Goal: Task Accomplishment & Management: Manage account settings

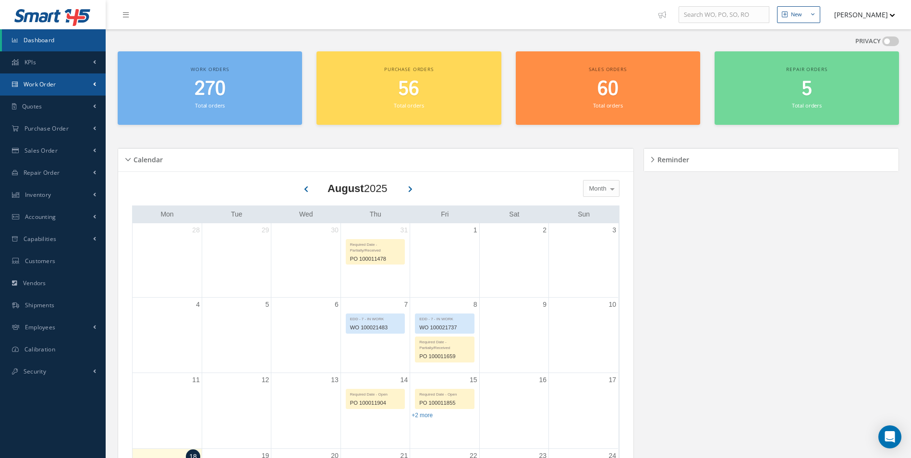
click at [56, 84] on span "Work Order" at bounding box center [40, 84] width 33 height 8
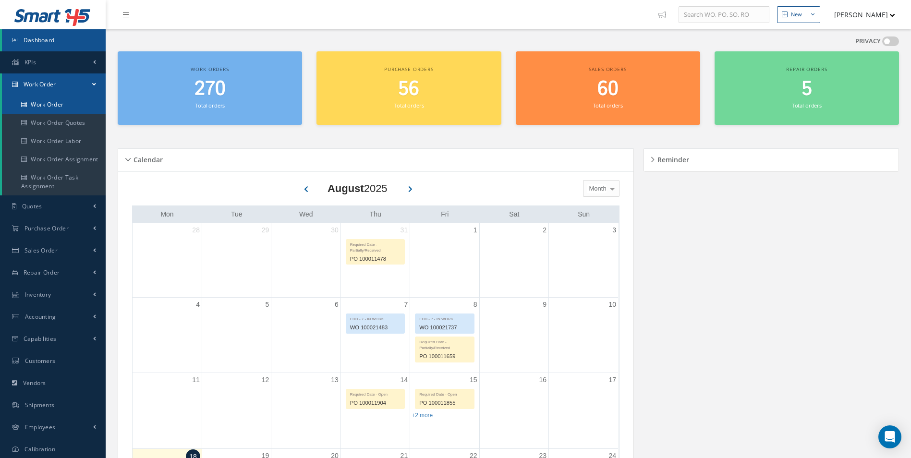
click at [54, 103] on link "Work Order" at bounding box center [54, 105] width 104 height 18
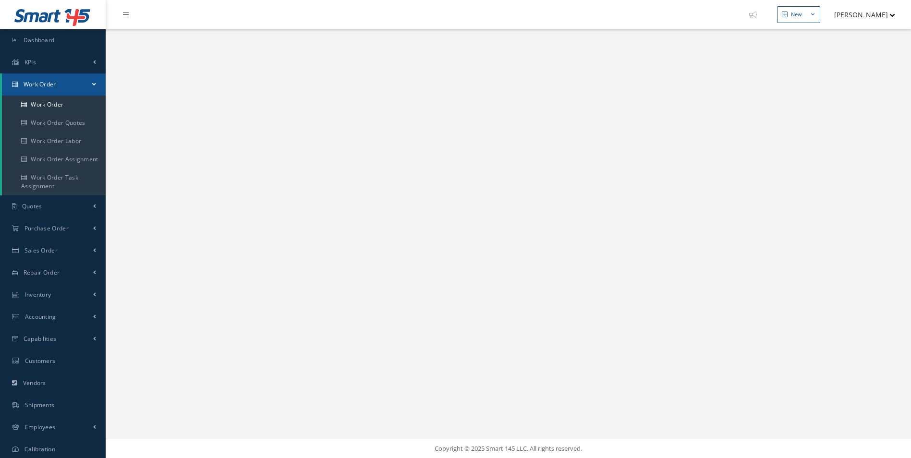
select select "25"
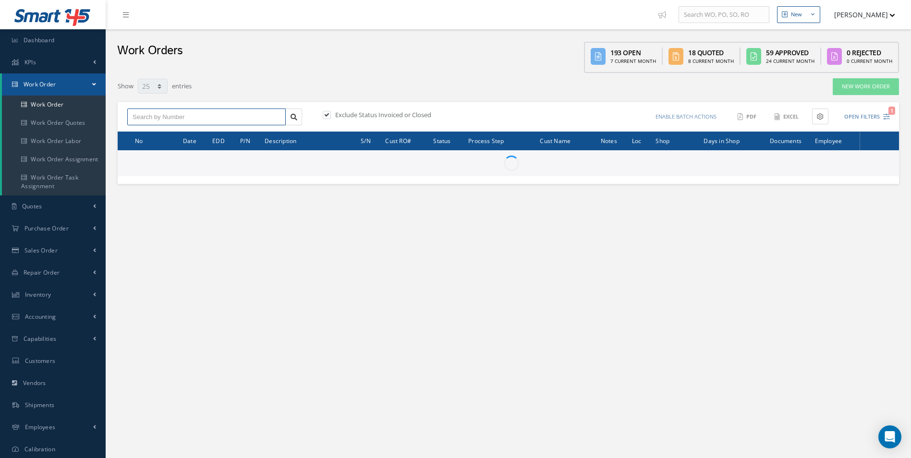
click at [168, 113] on input "text" at bounding box center [206, 117] width 158 height 17
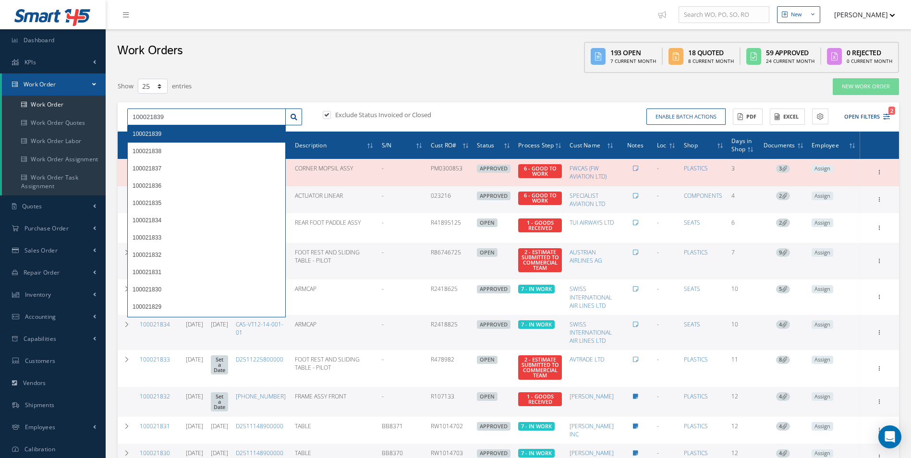
type input "100021839"
click at [164, 132] on div "100021839" at bounding box center [207, 134] width 148 height 10
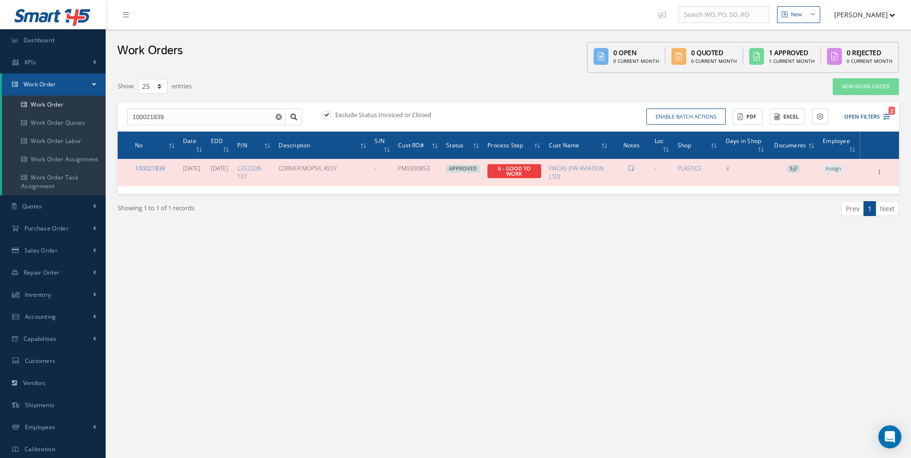
click at [148, 166] on link "100021839" at bounding box center [150, 168] width 30 height 8
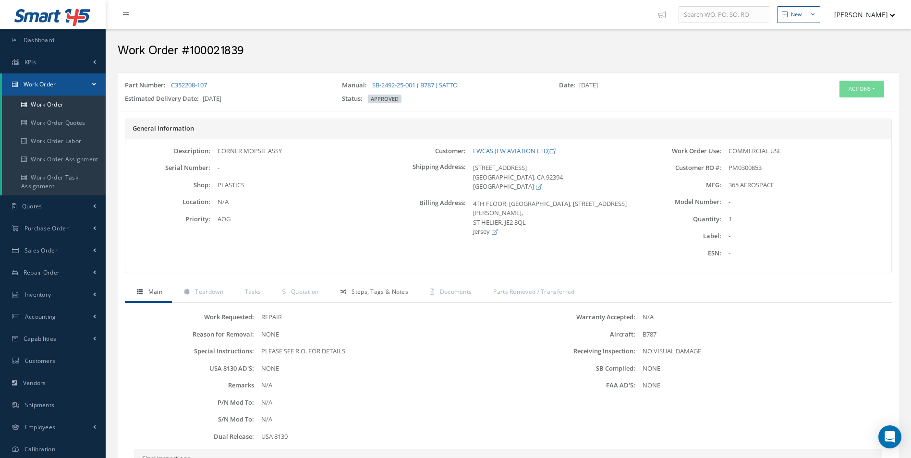
click at [370, 290] on span "Steps, Tags & Notes" at bounding box center [379, 292] width 57 height 8
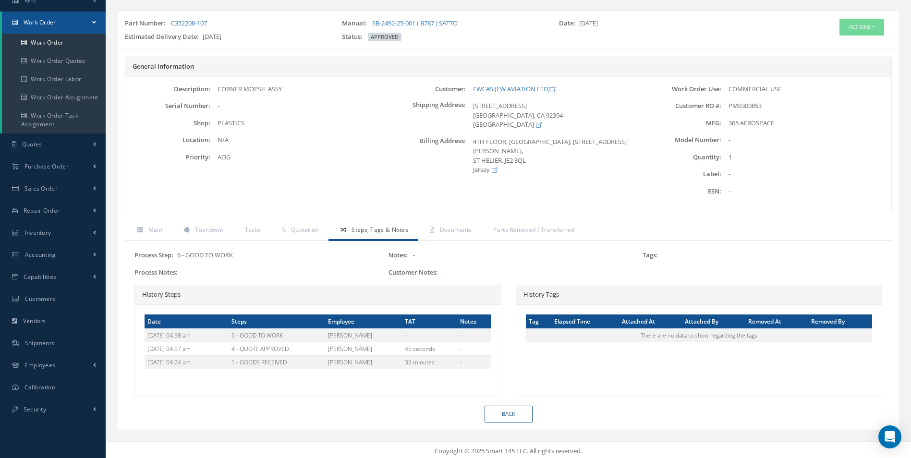
scroll to position [65, 0]
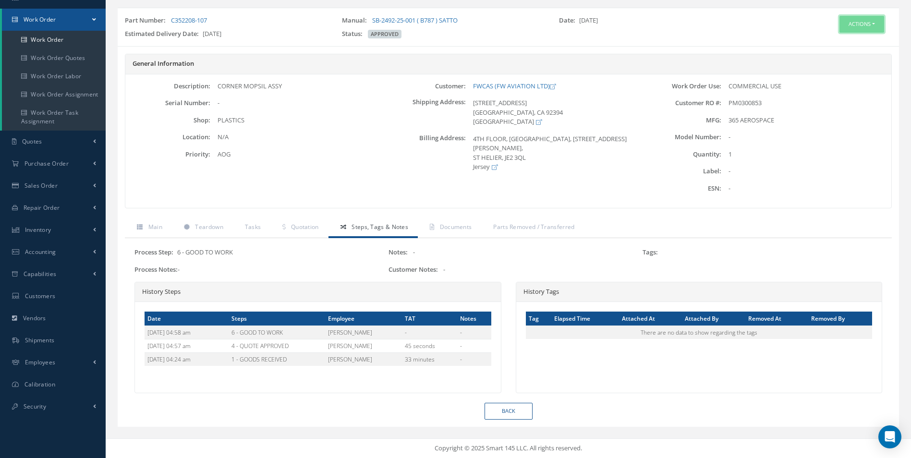
click at [856, 26] on button "Actions" at bounding box center [861, 24] width 45 height 17
click at [835, 41] on link "Edit" at bounding box center [847, 42] width 77 height 13
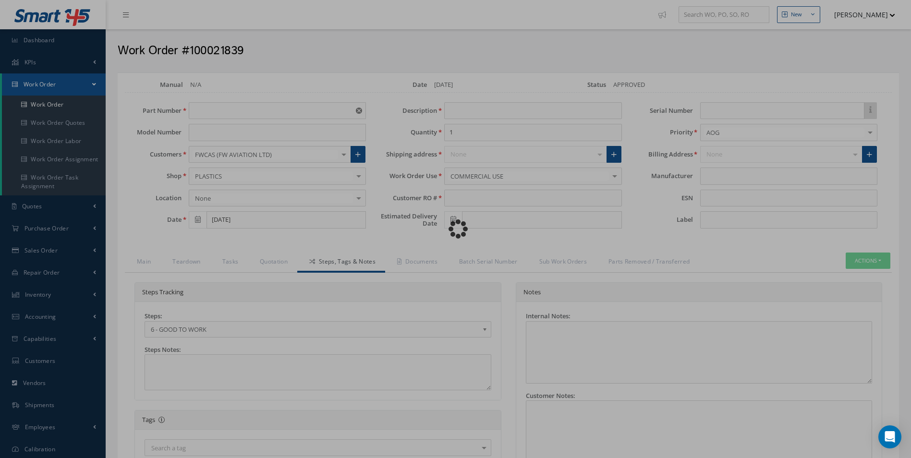
type input "C352208-107"
type input "08/15/2025"
type input "CORNER MOPSIL ASSY"
type input "PM0300853"
type input "08/22/2025"
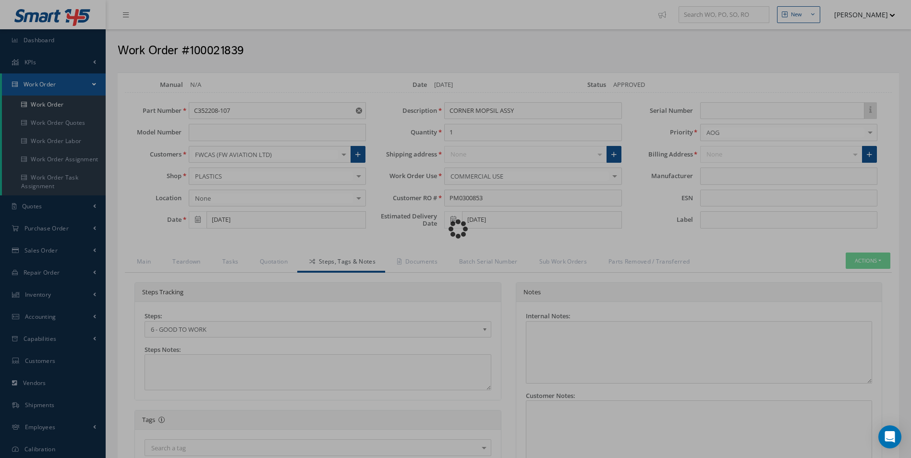
type input "365 AEROSPACE"
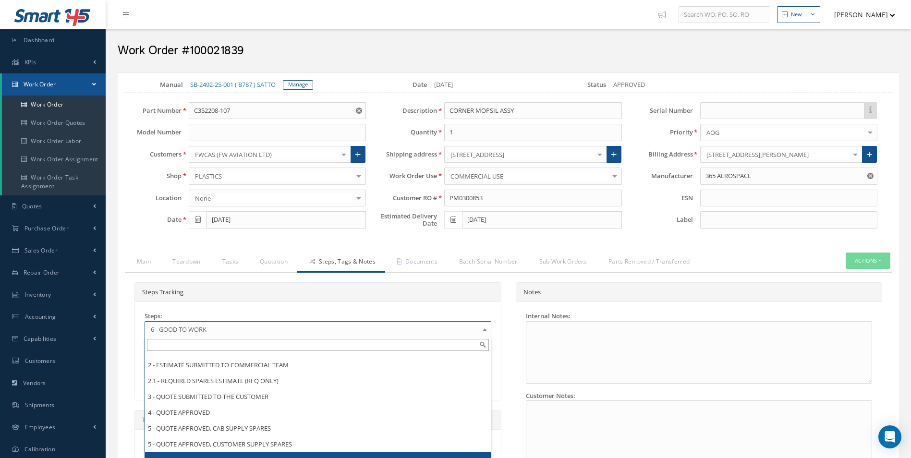
click at [483, 329] on b at bounding box center [486, 331] width 9 height 15
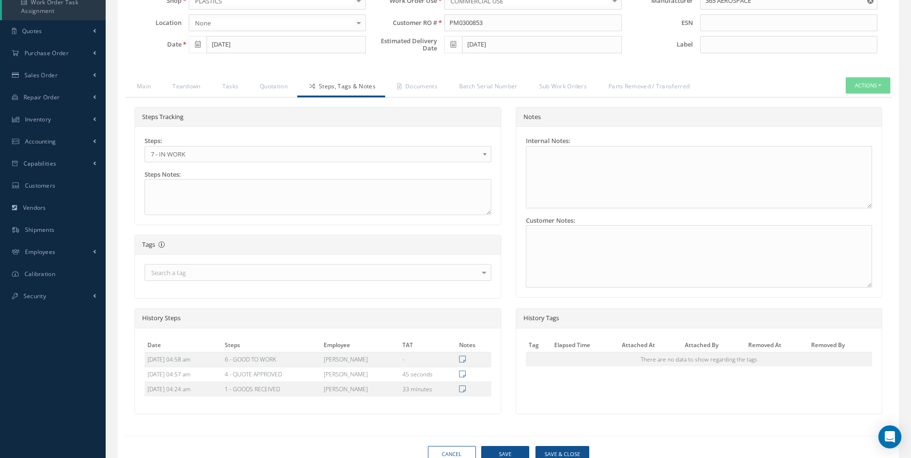
scroll to position [192, 0]
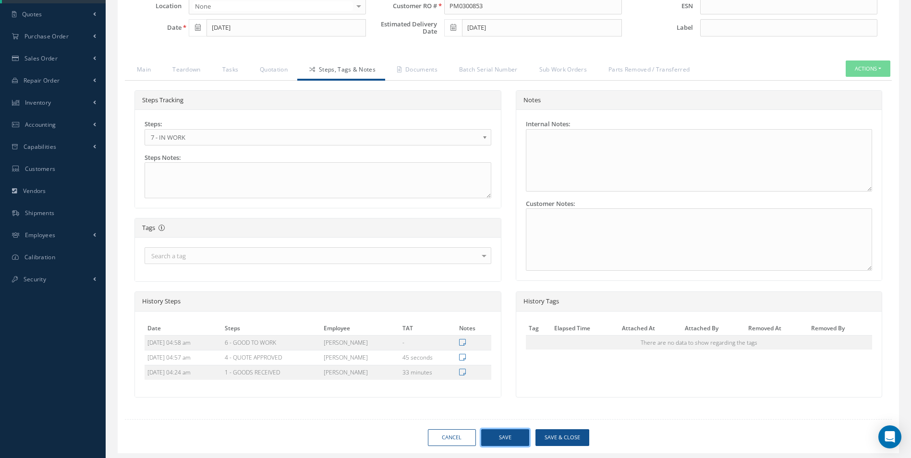
click at [497, 437] on button "Save" at bounding box center [505, 437] width 48 height 17
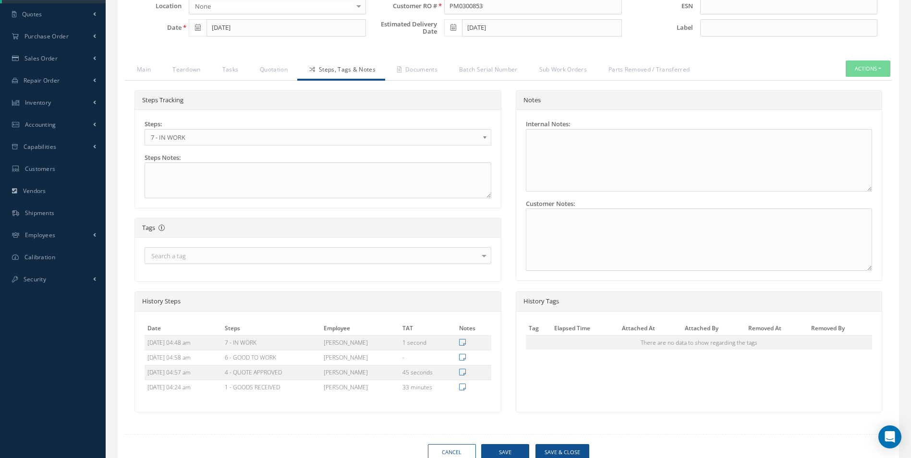
type input "365 AEROSPACE"
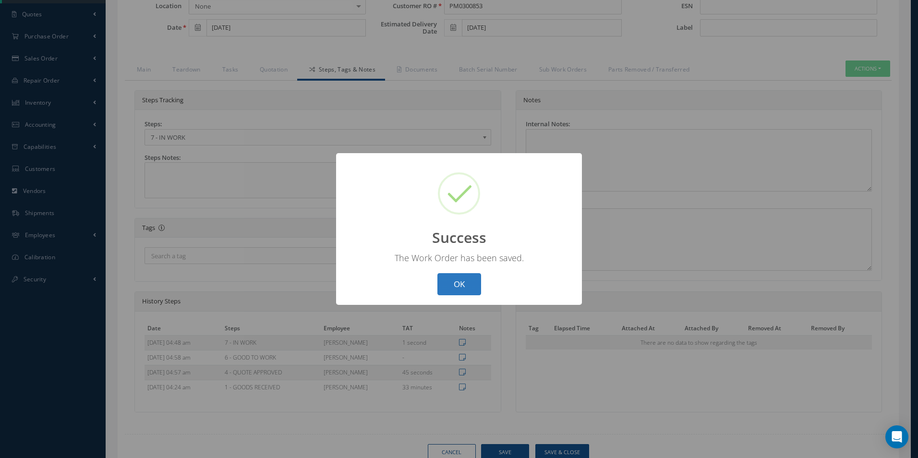
click at [459, 282] on button "OK" at bounding box center [459, 284] width 44 height 23
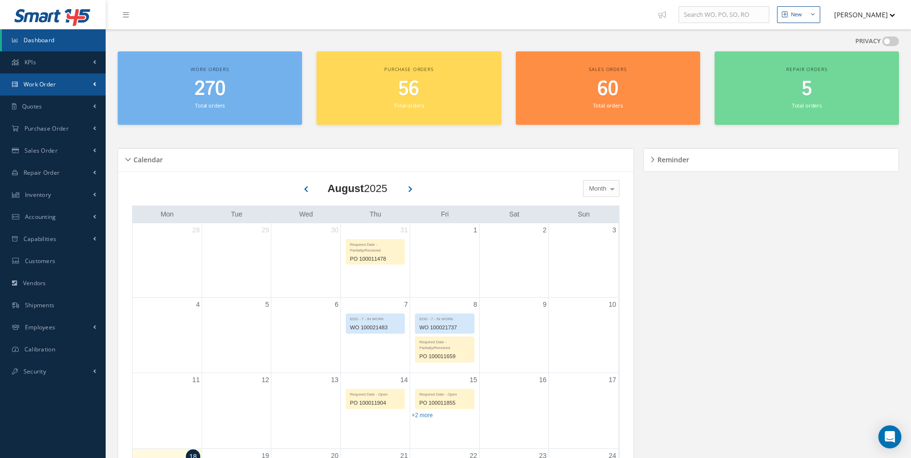
click at [49, 82] on span "Work Order" at bounding box center [40, 84] width 33 height 8
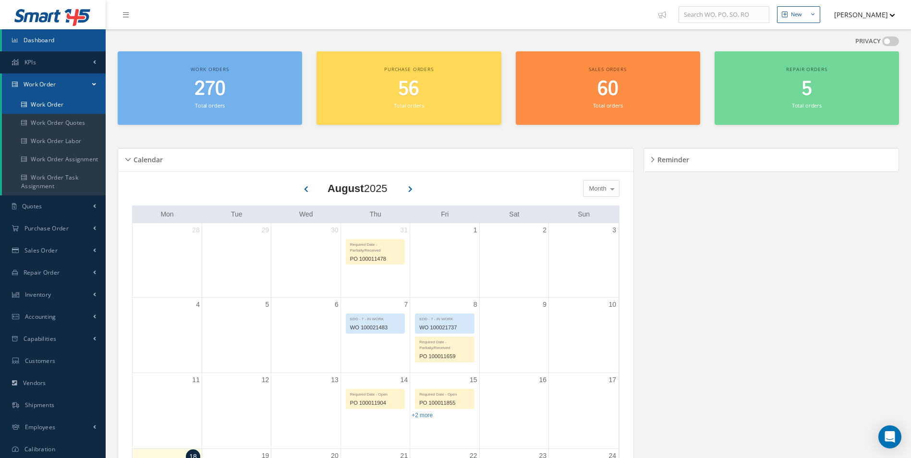
click at [59, 106] on link "Work Order" at bounding box center [54, 105] width 104 height 18
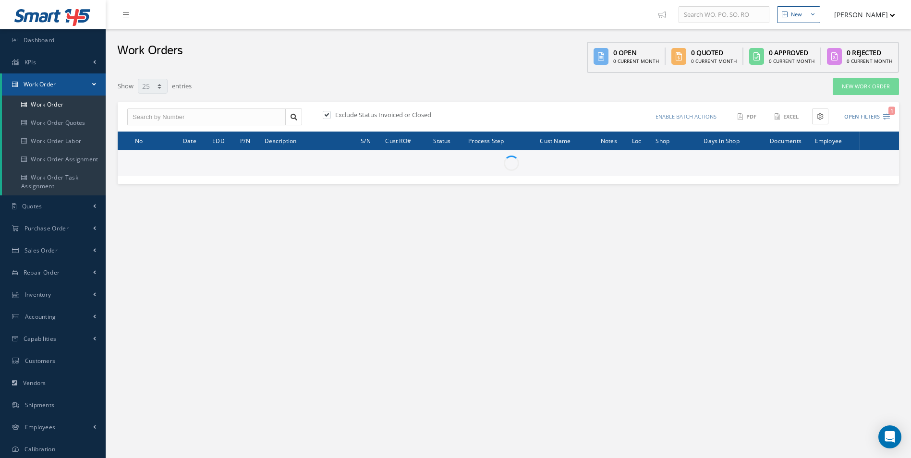
select select "25"
type input "All Work Request"
type input "All Work Performed"
type input "All Status"
type input "WO Part Status"
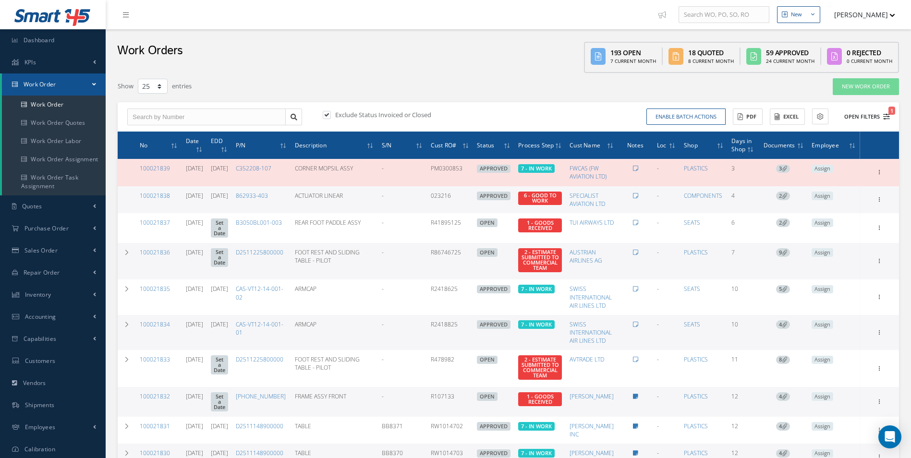
click at [882, 115] on button "Open Filters 1" at bounding box center [862, 117] width 54 height 16
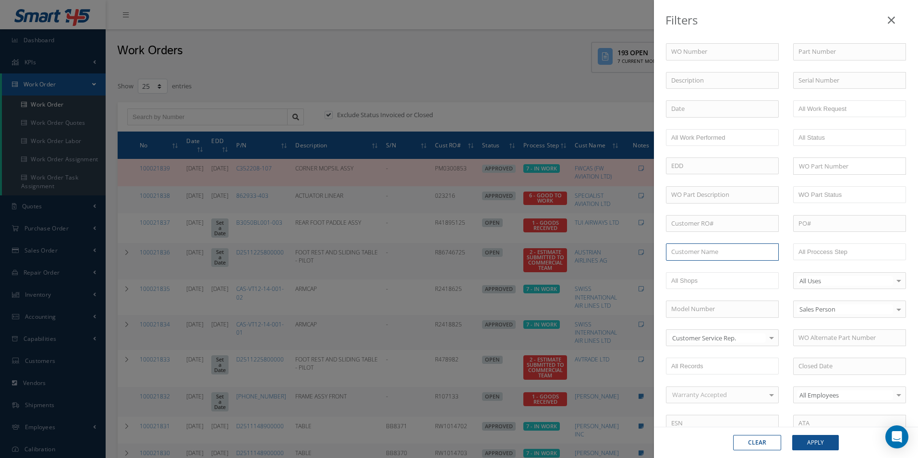
click at [704, 253] on input "text" at bounding box center [722, 251] width 113 height 17
click at [696, 275] on span "SWISS INTERNATIONAL AIR LINES LTD" at bounding box center [710, 274] width 78 height 18
type input "SWISS INTERNATIONAL AIR LINES LTD"
click at [825, 443] on button "Apply" at bounding box center [815, 442] width 47 height 15
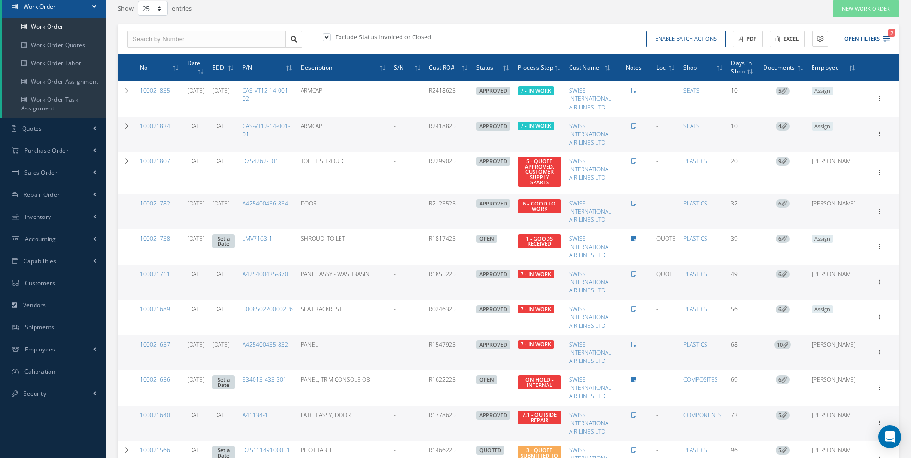
scroll to position [96, 0]
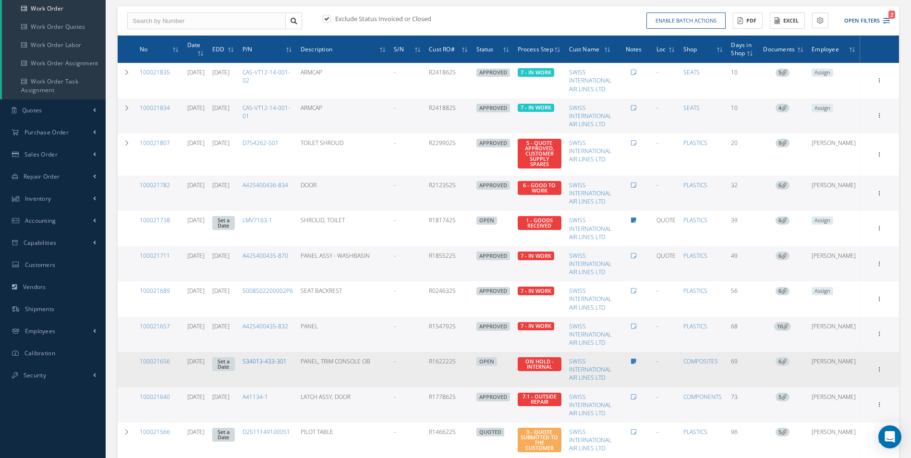
click at [287, 361] on link "S34013-433-301" at bounding box center [264, 361] width 44 height 8
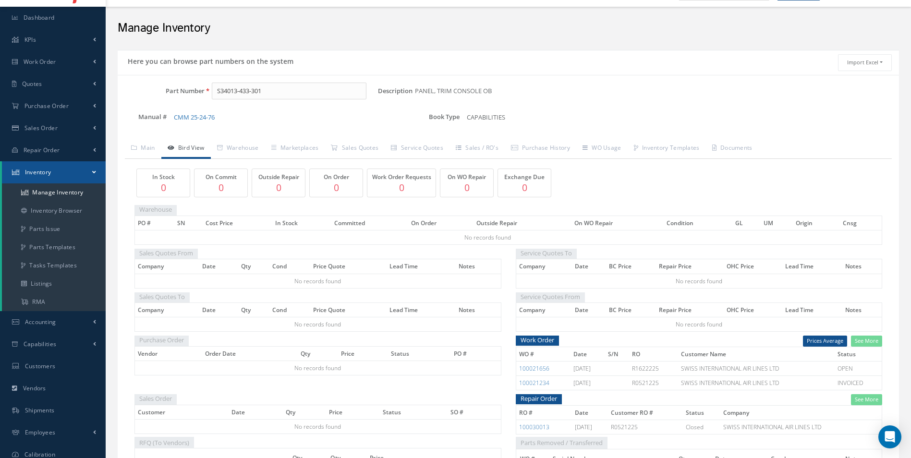
scroll to position [6, 0]
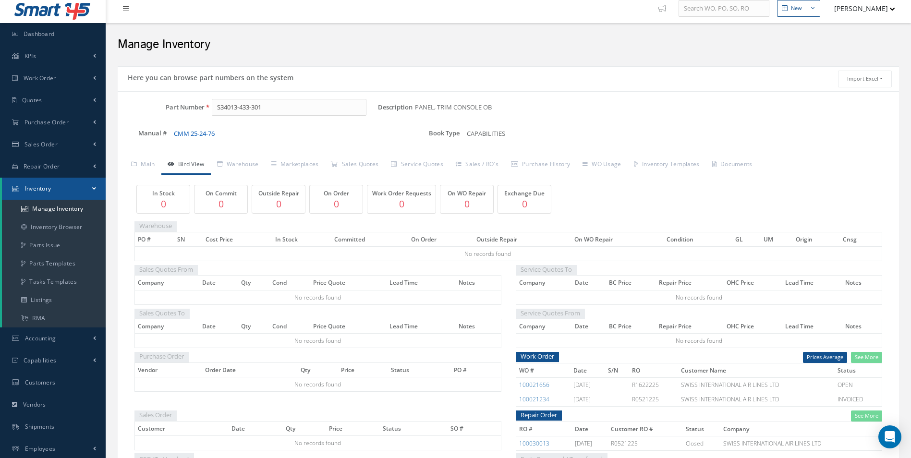
click at [196, 132] on link "CMM 25-24-76" at bounding box center [194, 133] width 41 height 9
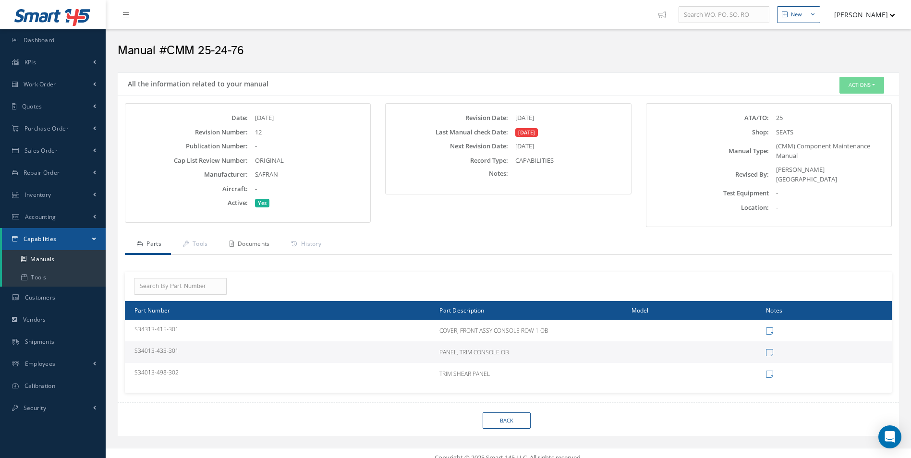
click at [263, 237] on link "Documents" at bounding box center [248, 245] width 62 height 20
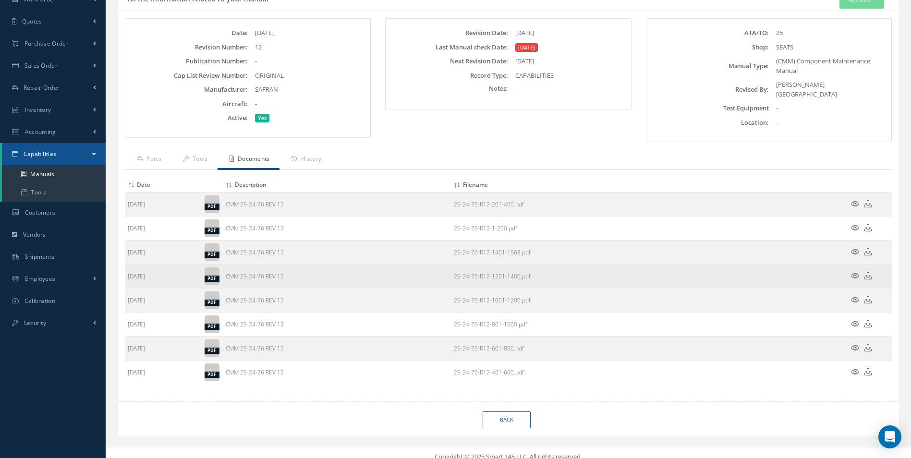
scroll to position [89, 0]
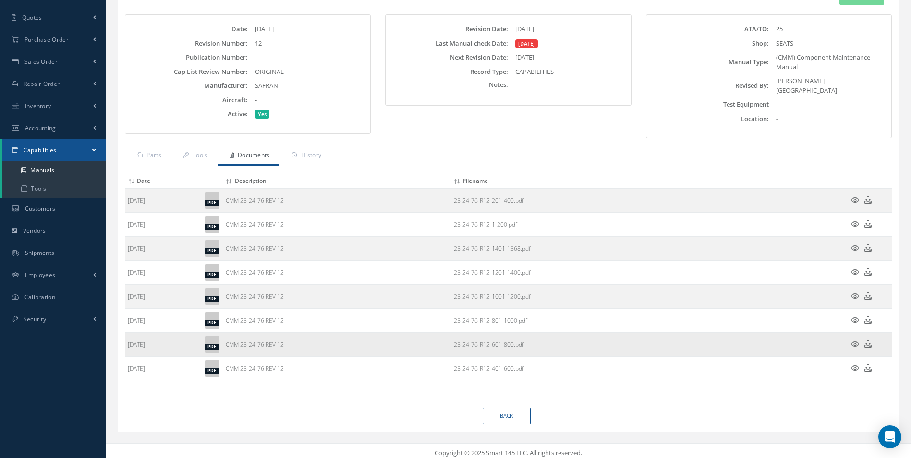
click at [869, 340] on icon at bounding box center [867, 343] width 7 height 7
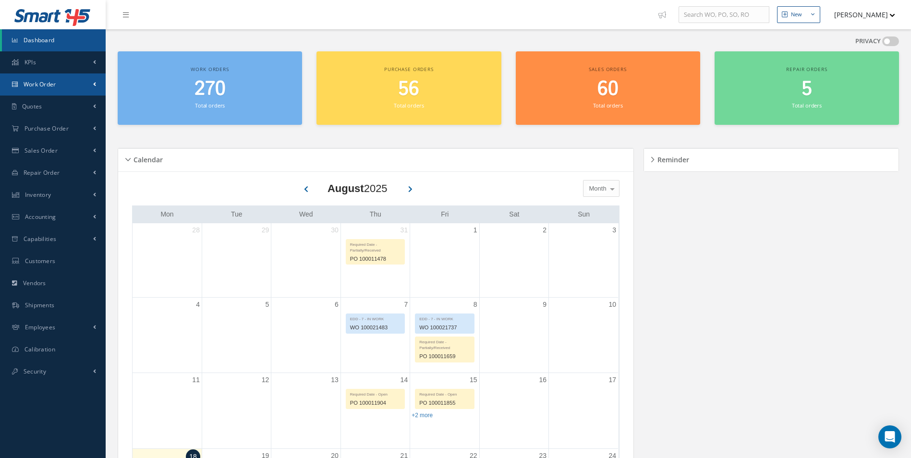
click at [44, 84] on span "Work Order" at bounding box center [40, 84] width 33 height 8
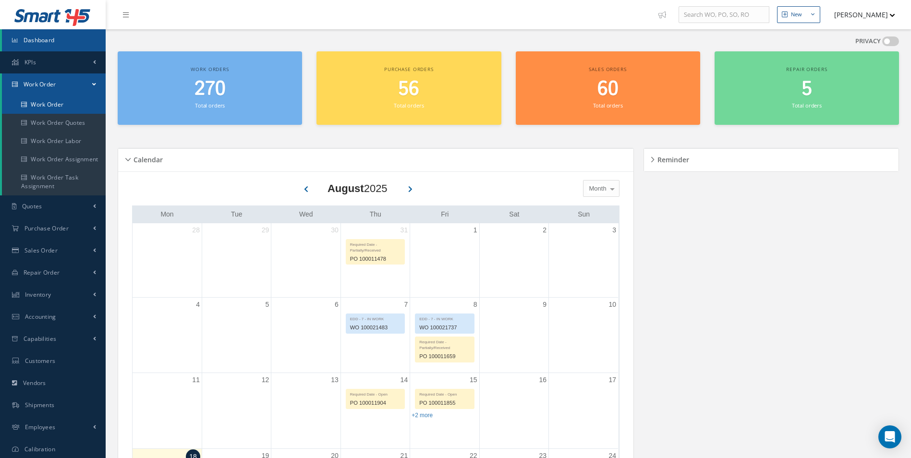
drag, startPoint x: 49, startPoint y: 106, endPoint x: 54, endPoint y: 104, distance: 5.8
click at [50, 106] on link "Work Order" at bounding box center [54, 105] width 104 height 18
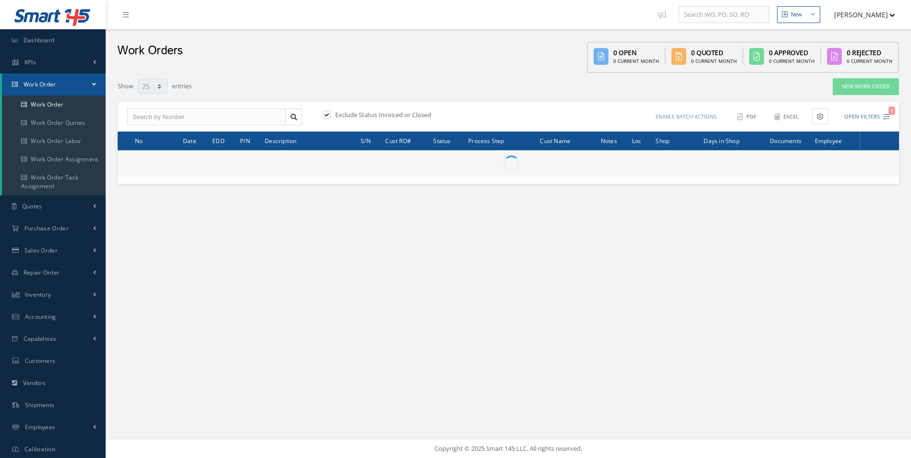
select select "25"
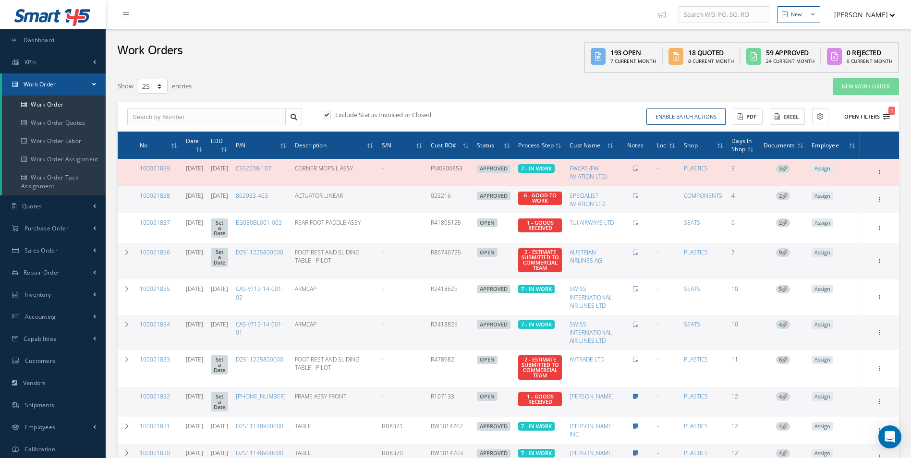
click at [889, 114] on span "1" at bounding box center [891, 111] width 7 height 8
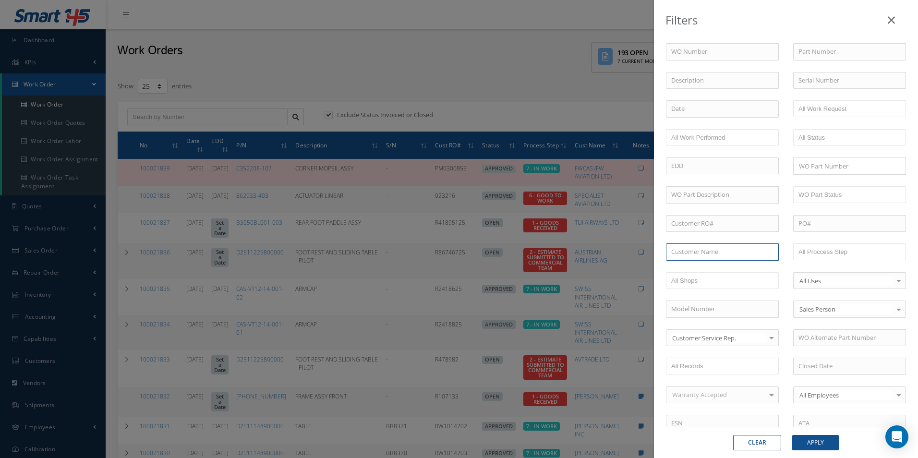
click at [682, 254] on input "text" at bounding box center [722, 251] width 113 height 17
click at [697, 267] on span "SWISS INTERNATIONAL AIR LINES LTD" at bounding box center [710, 274] width 78 height 18
type input "SWISS INTERNATIONAL AIR LINES LTD"
click at [819, 436] on button "Apply" at bounding box center [815, 442] width 47 height 15
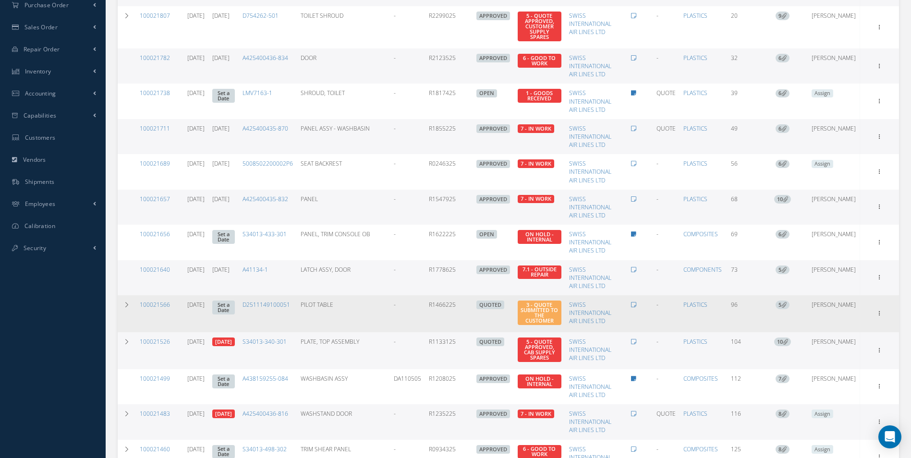
scroll to position [240, 0]
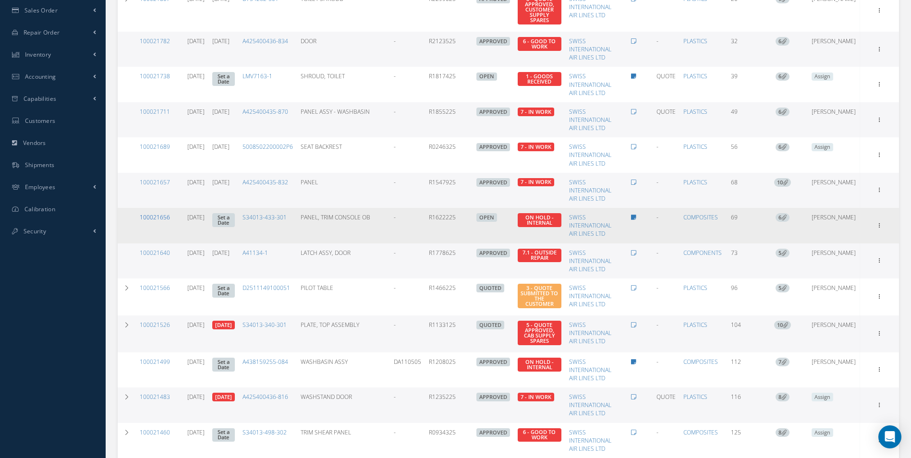
click at [166, 219] on link "100021656" at bounding box center [155, 217] width 30 height 8
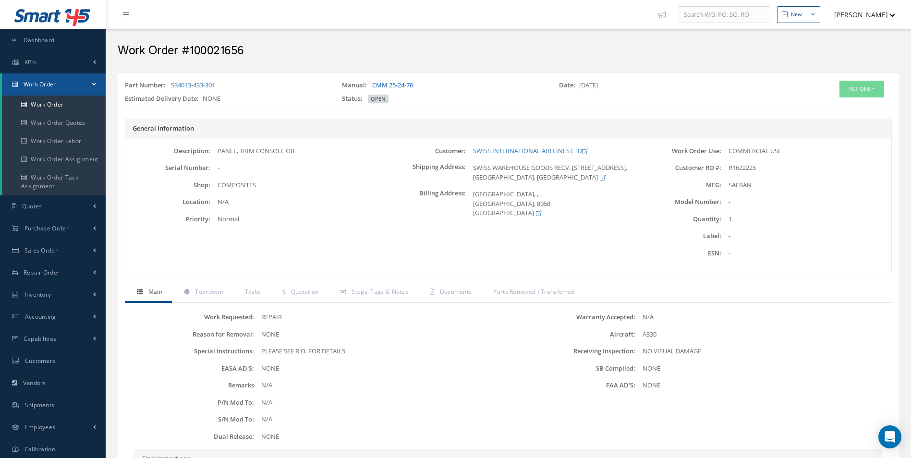
click at [406, 84] on link "CMM 25-24-76" at bounding box center [392, 85] width 41 height 9
click at [305, 292] on span "Quotation" at bounding box center [305, 292] width 28 height 8
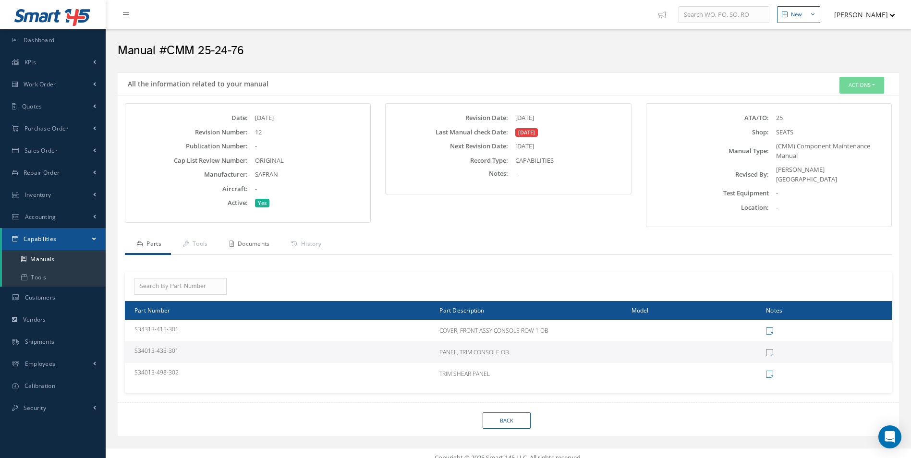
click at [256, 243] on link "Documents" at bounding box center [248, 245] width 62 height 20
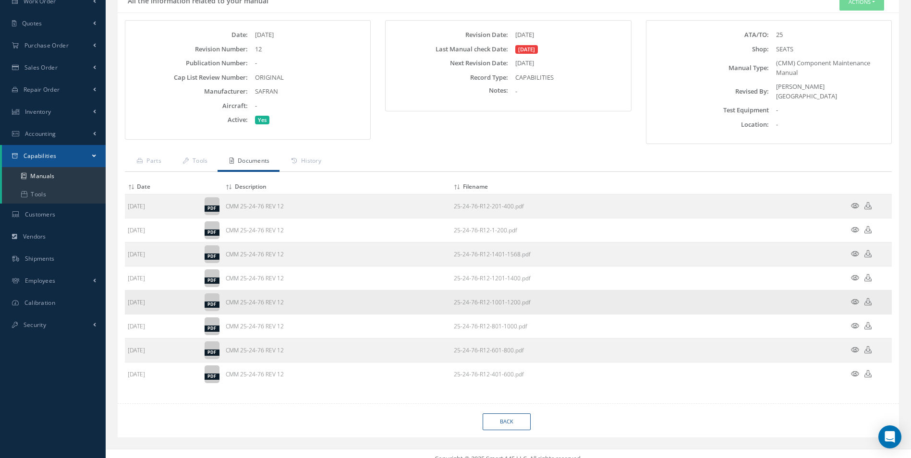
scroll to position [89, 0]
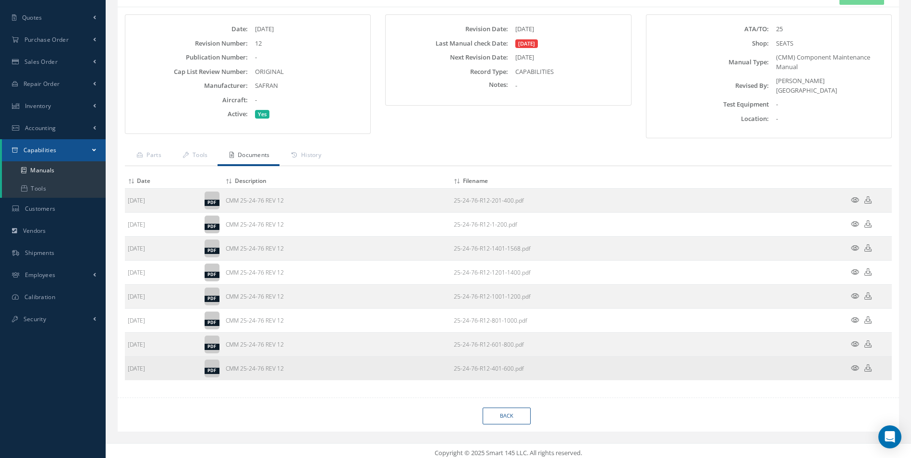
click at [870, 364] on icon at bounding box center [867, 367] width 7 height 7
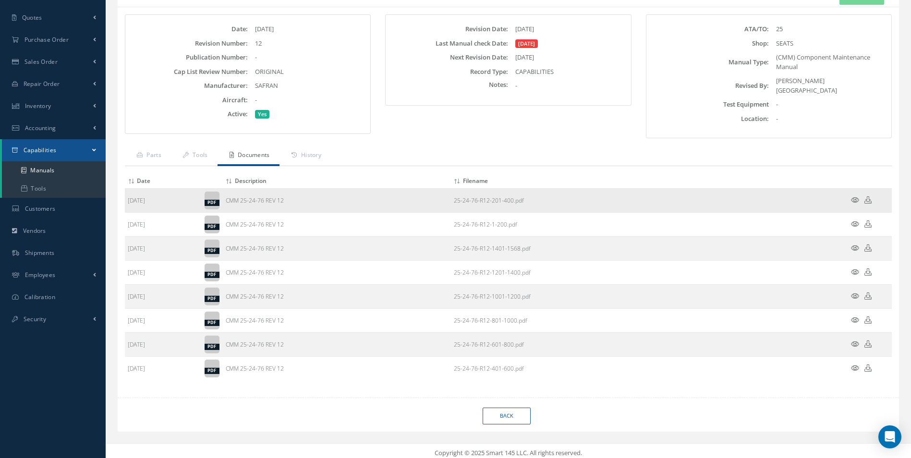
click at [868, 196] on icon at bounding box center [867, 199] width 7 height 7
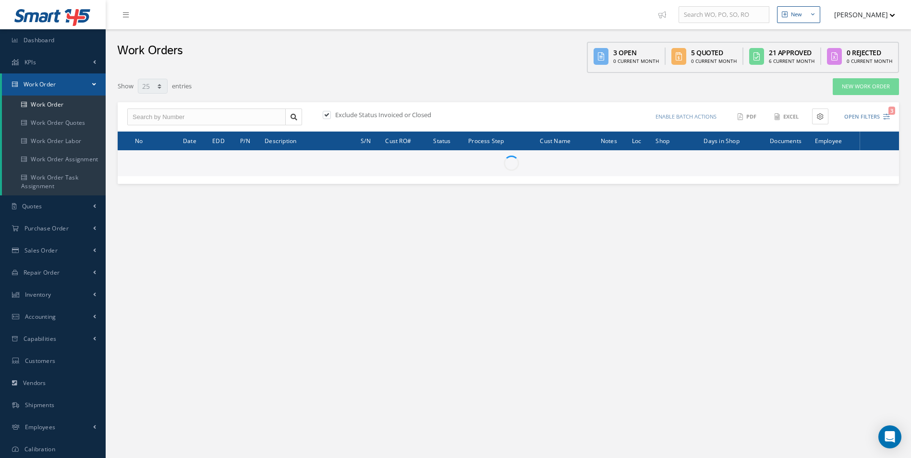
select select "25"
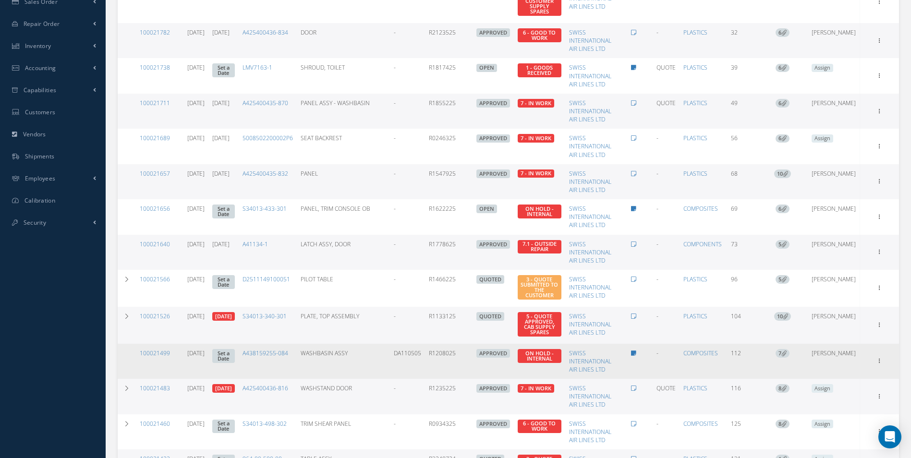
scroll to position [265, 0]
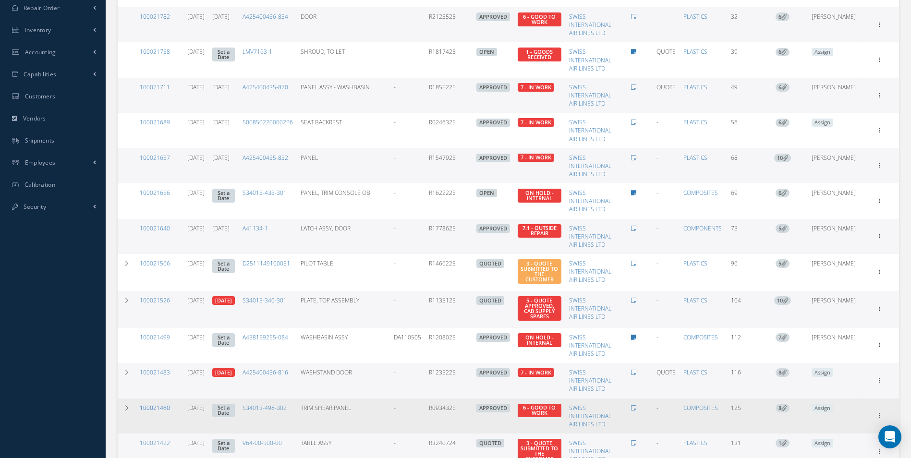
click at [163, 409] on link "100021460" at bounding box center [155, 408] width 30 height 8
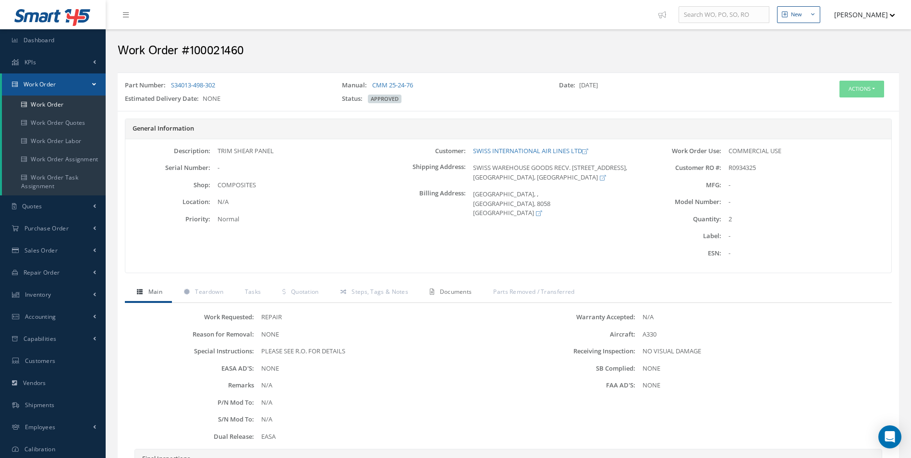
click at [455, 293] on span "Documents" at bounding box center [456, 292] width 32 height 8
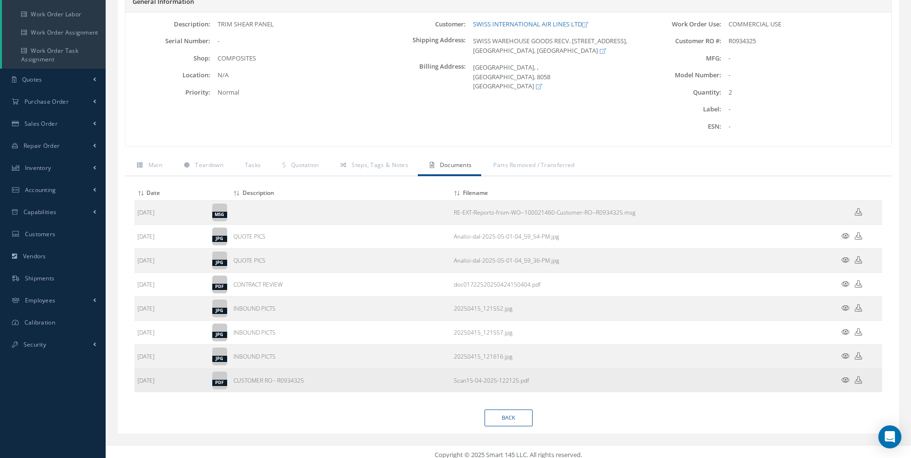
scroll to position [133, 0]
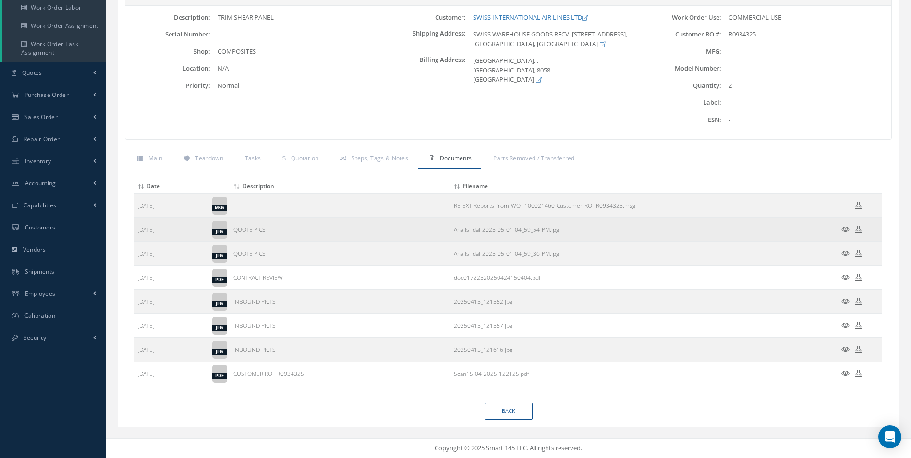
click at [847, 225] on td at bounding box center [853, 230] width 58 height 24
click at [845, 229] on icon at bounding box center [845, 229] width 8 height 7
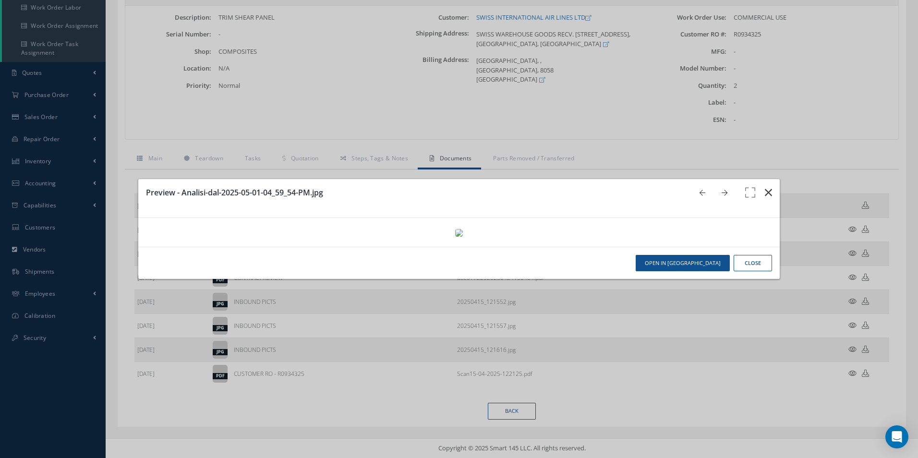
click at [765, 187] on icon "button" at bounding box center [768, 193] width 7 height 12
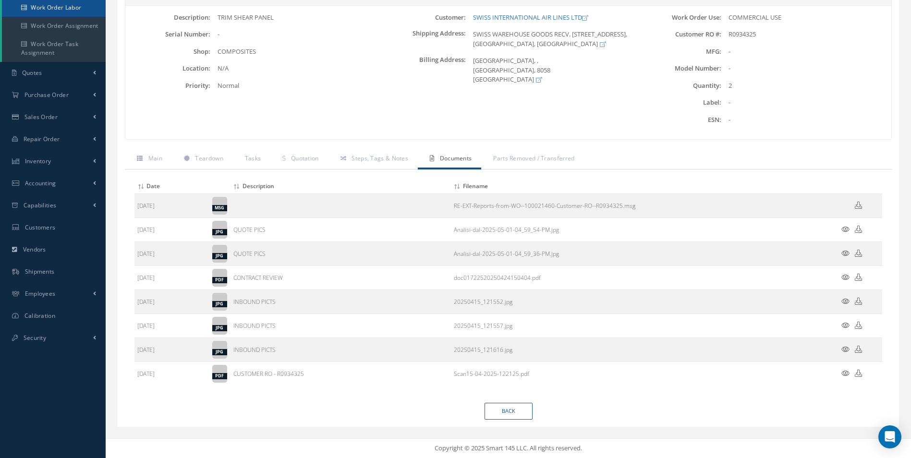
scroll to position [0, 0]
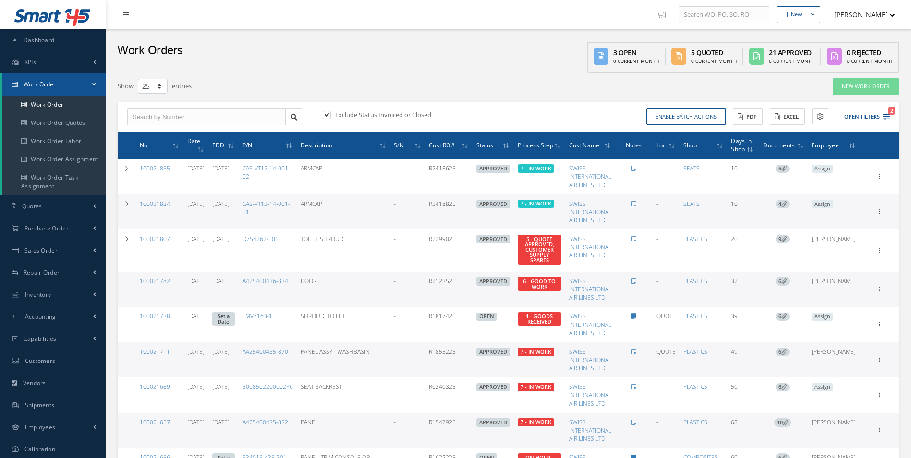
select select "25"
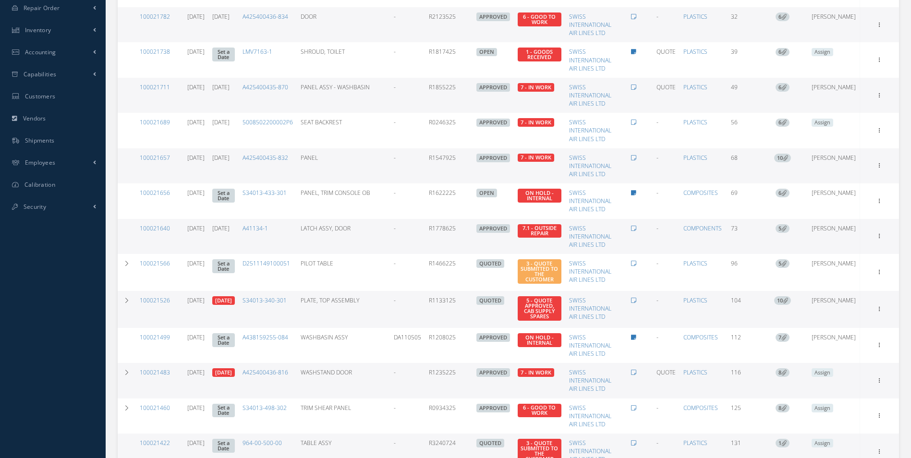
scroll to position [265, 0]
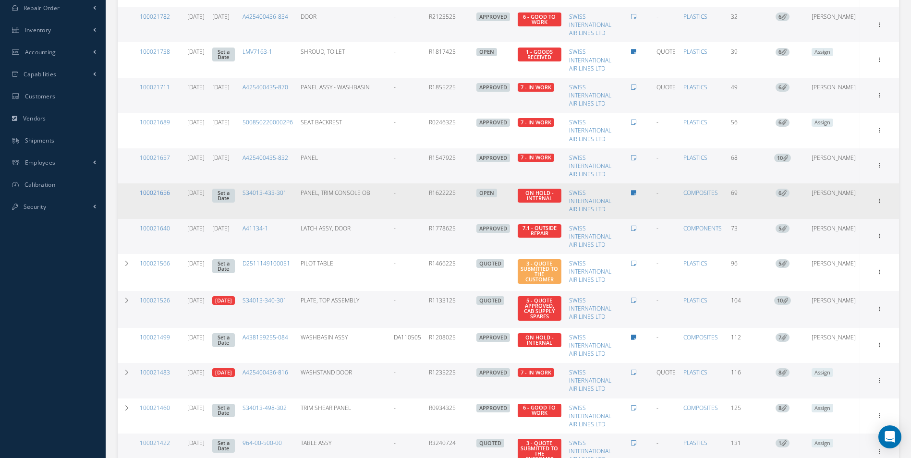
click at [159, 193] on link "100021656" at bounding box center [155, 193] width 30 height 8
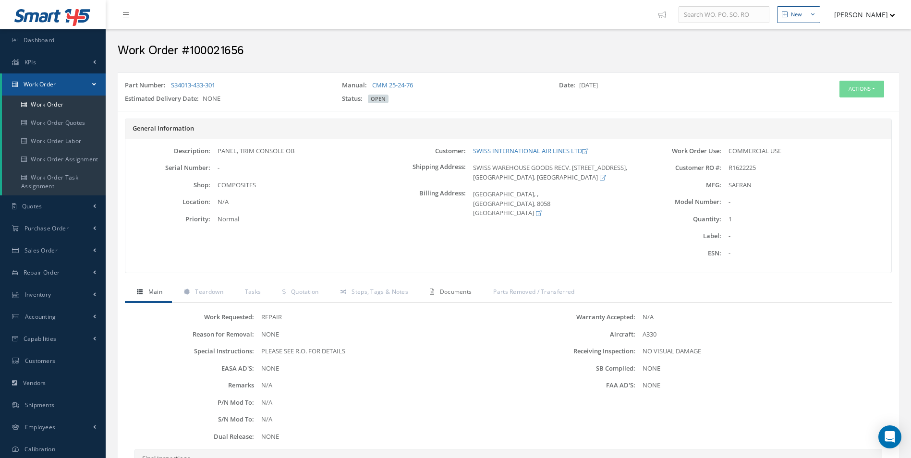
click at [458, 294] on span "Documents" at bounding box center [456, 292] width 32 height 8
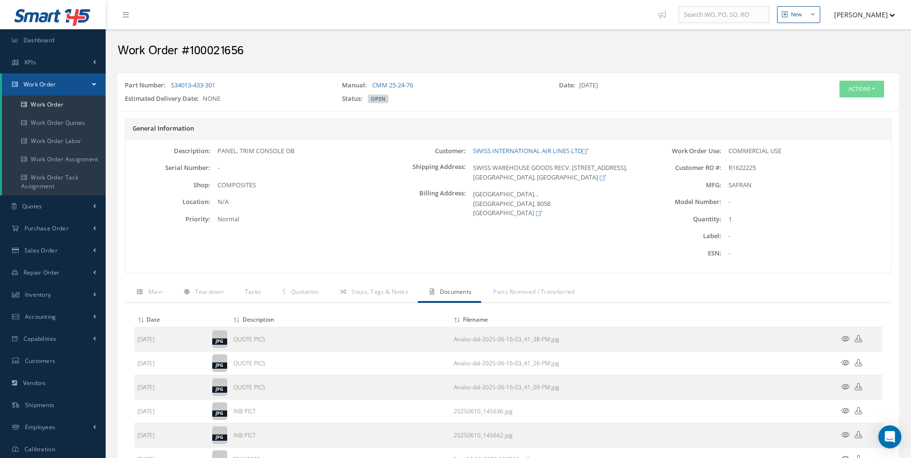
click at [842, 340] on icon at bounding box center [845, 338] width 8 height 7
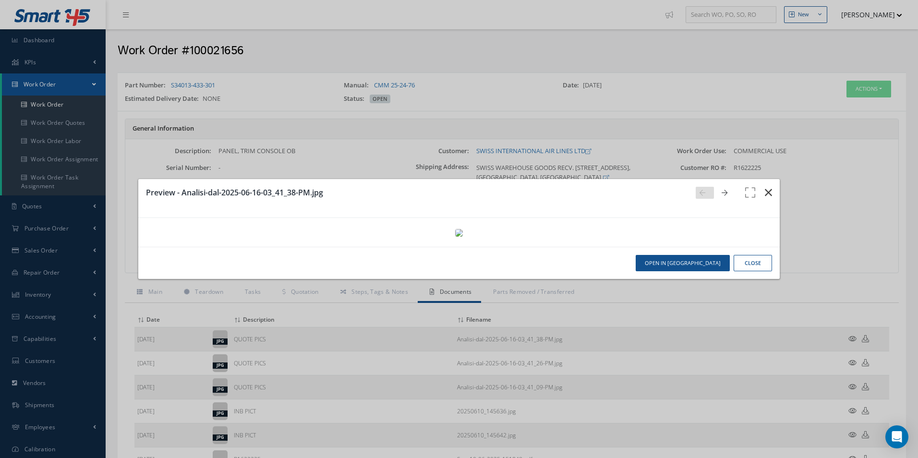
click at [765, 187] on icon "button" at bounding box center [768, 193] width 7 height 12
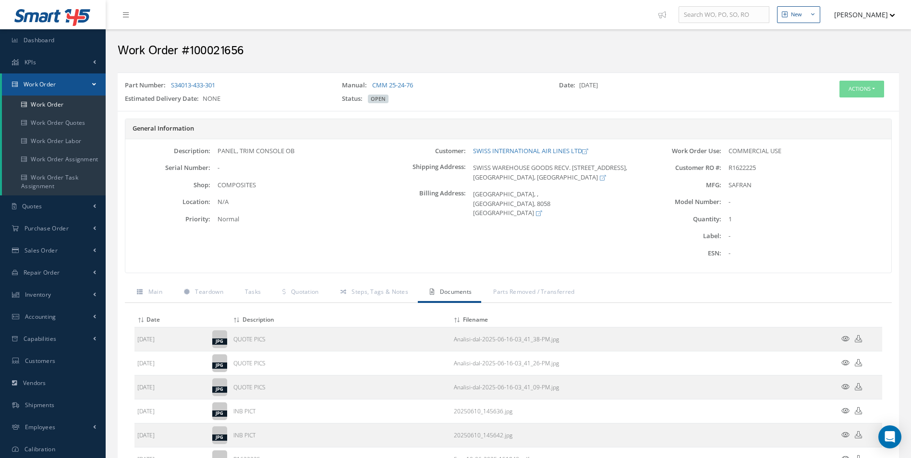
click at [843, 361] on icon at bounding box center [845, 362] width 8 height 7
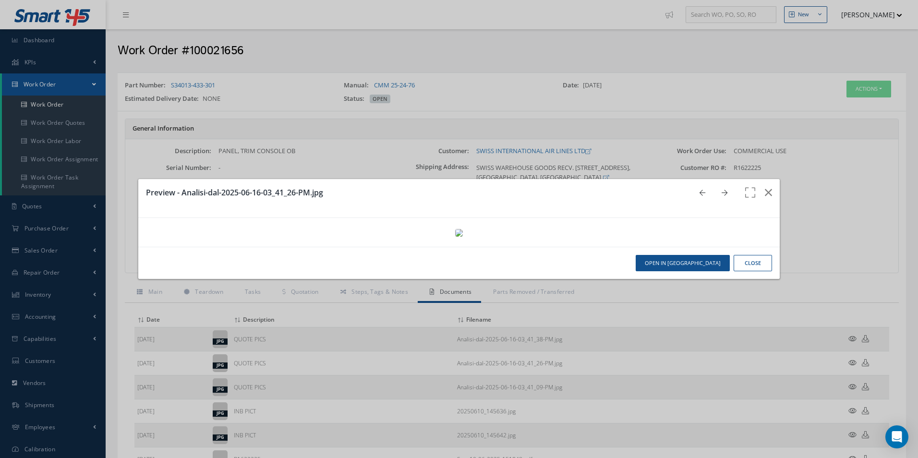
scroll to position [528, 0]
